Goal: Task Accomplishment & Management: Use online tool/utility

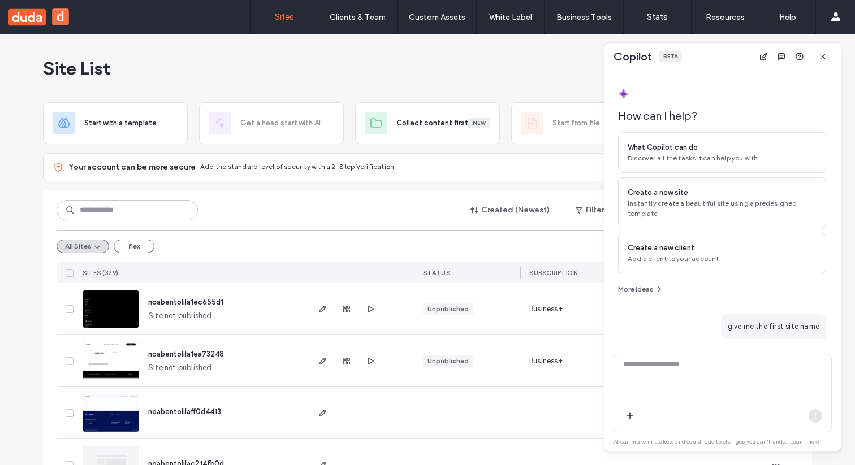
scroll to position [148, 0]
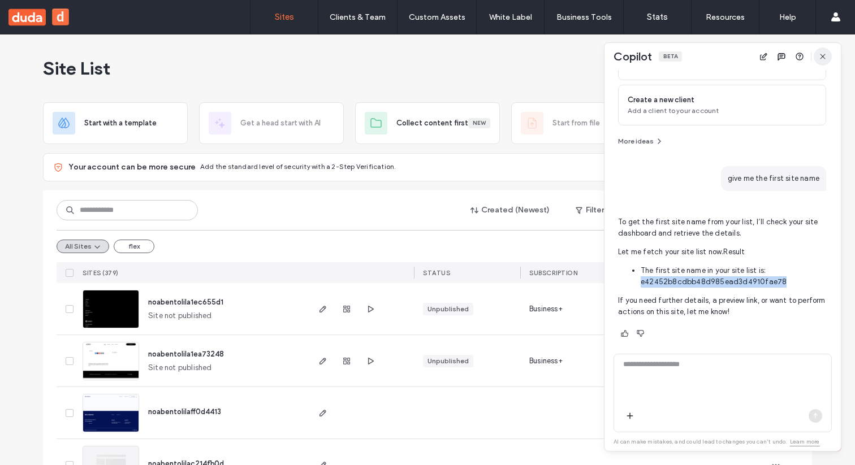
click at [822, 56] on use "button" at bounding box center [822, 56] width 5 height 5
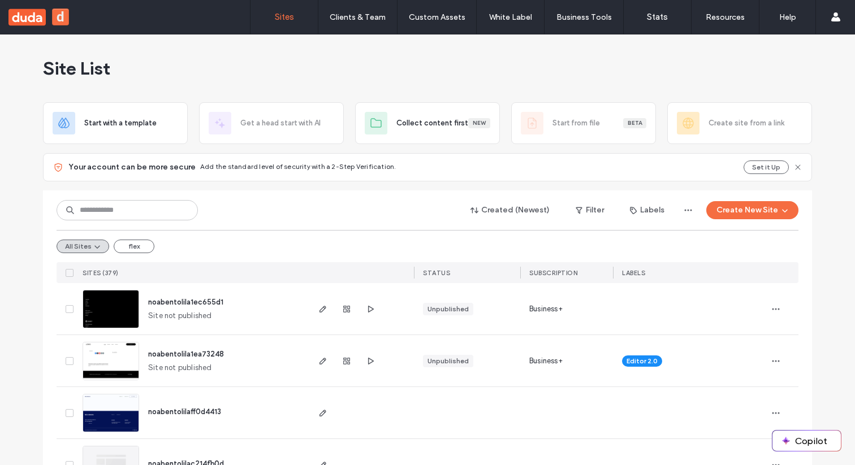
click at [190, 354] on span "noabentolila1ea73248" at bounding box center [186, 354] width 76 height 8
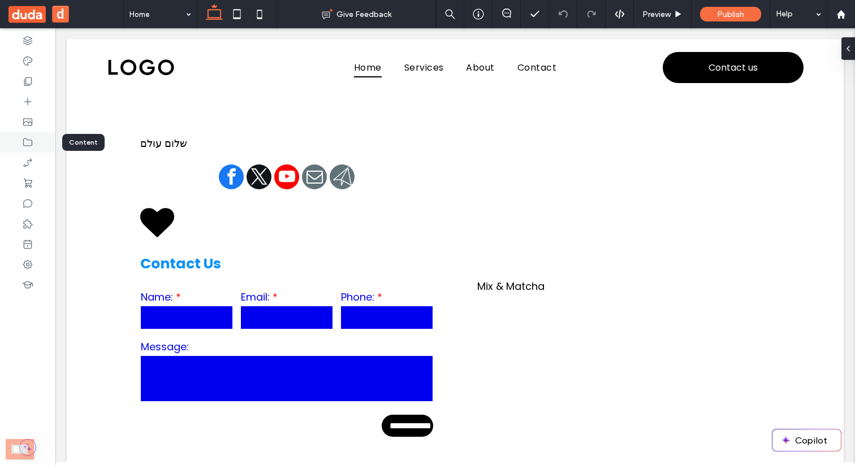
click at [26, 139] on use at bounding box center [27, 143] width 9 height 8
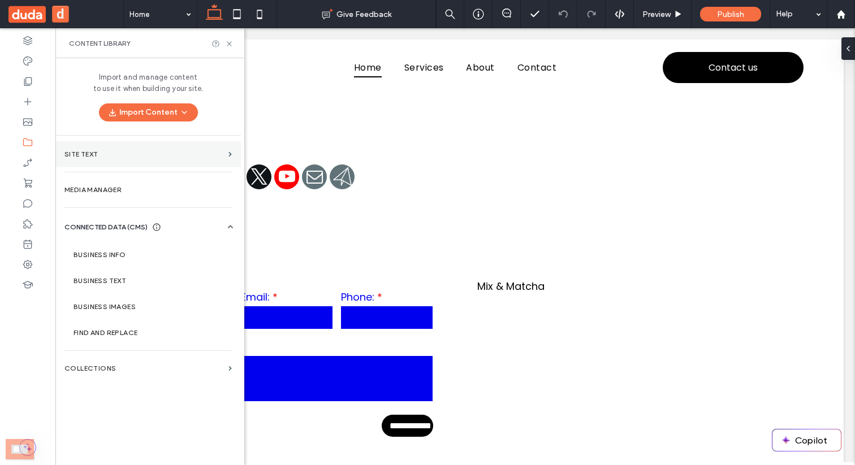
click at [136, 153] on label "Site Text" at bounding box center [143, 154] width 159 height 8
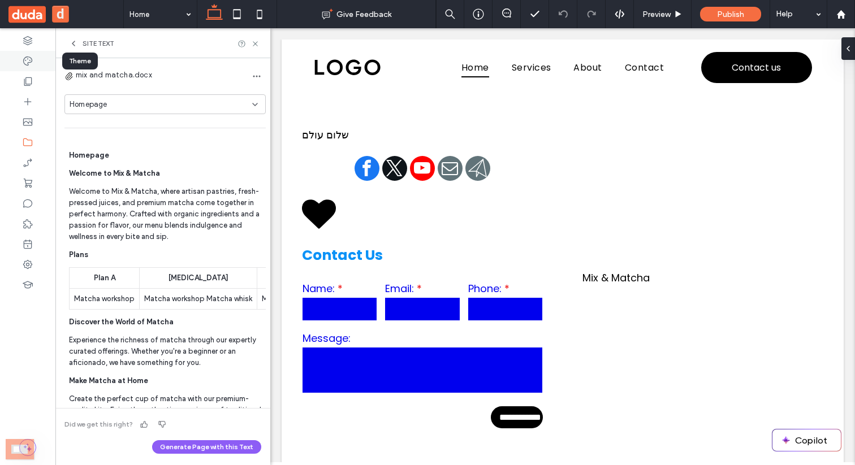
click at [21, 61] on div at bounding box center [27, 61] width 55 height 20
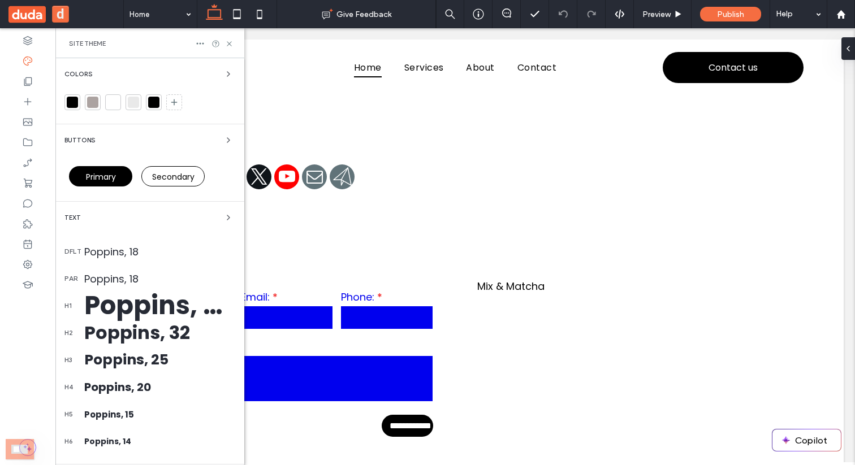
click at [166, 78] on div "Colors" at bounding box center [149, 74] width 171 height 14
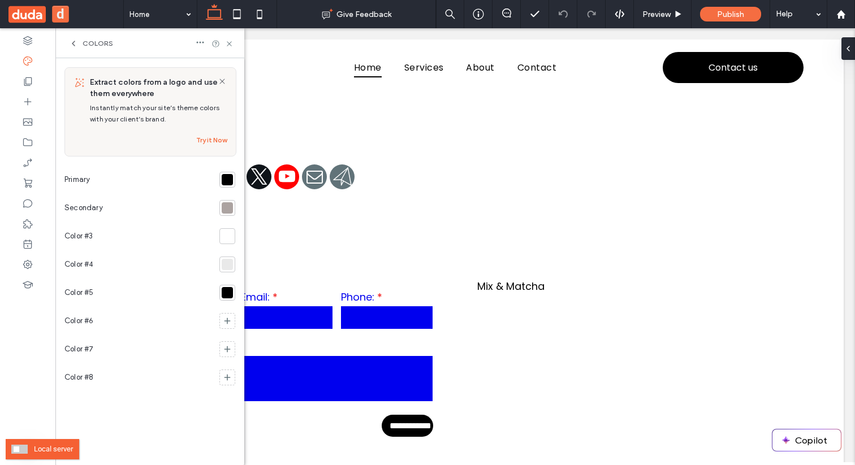
click at [19, 447] on span at bounding box center [19, 449] width 16 height 9
